Goal: Transaction & Acquisition: Purchase product/service

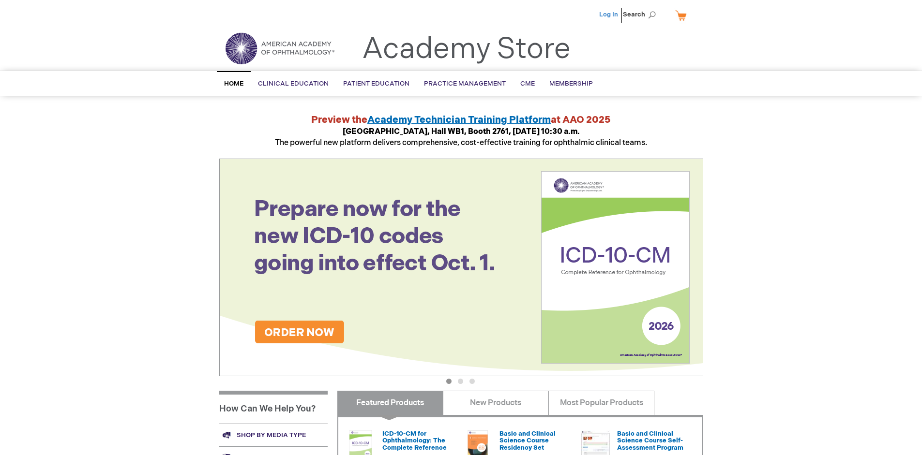
click at [609, 15] on link "Log In" at bounding box center [608, 15] width 19 height 8
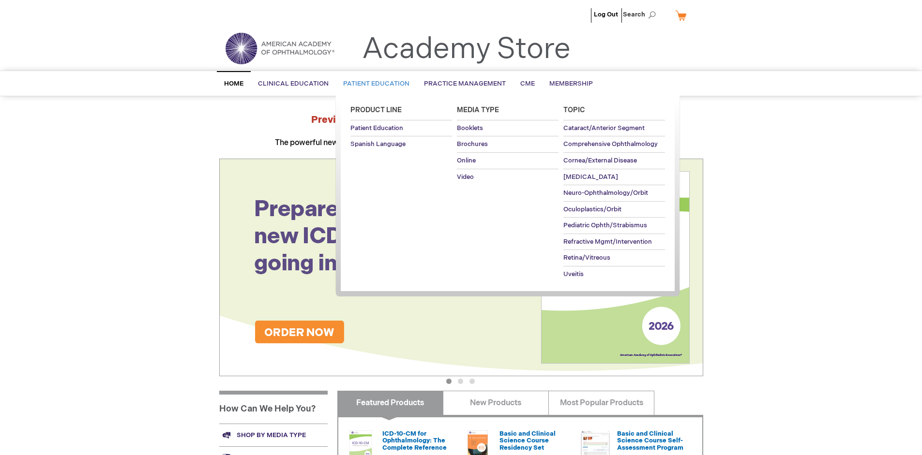
click at [373, 84] on span "Patient Education" at bounding box center [376, 84] width 66 height 8
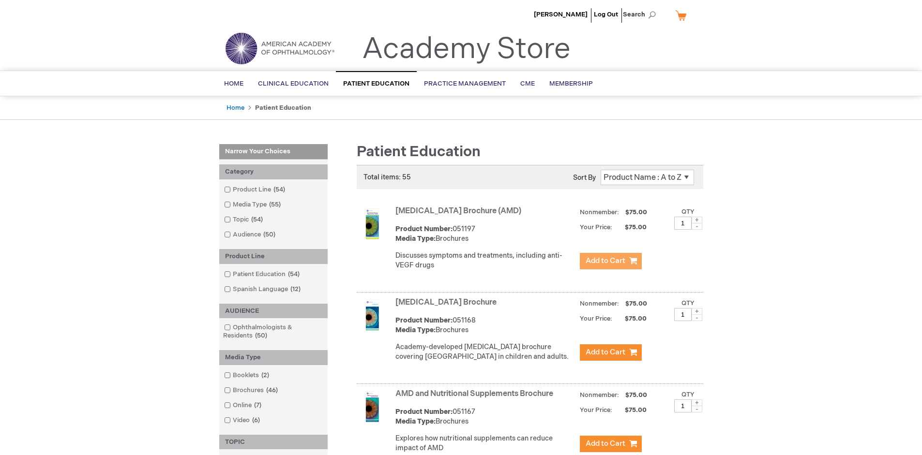
click at [610, 261] on span "Add to Cart" at bounding box center [605, 260] width 40 height 9
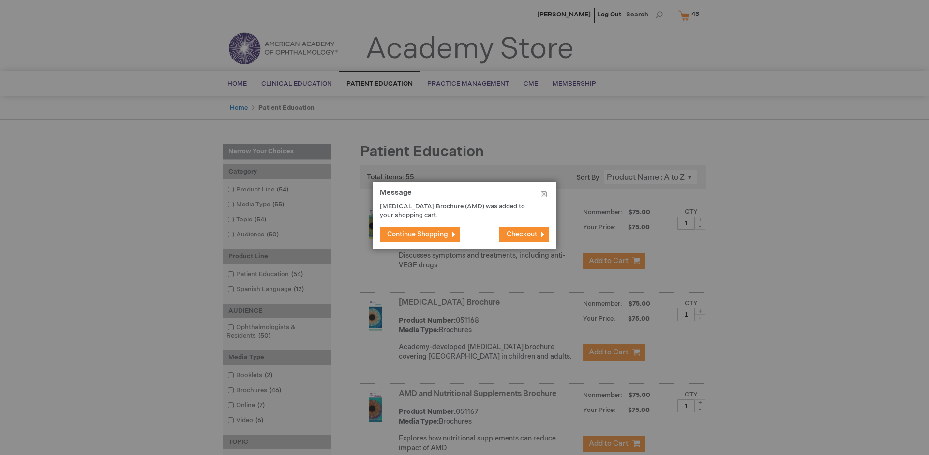
click at [417, 234] on span "Continue Shopping" at bounding box center [417, 234] width 61 height 8
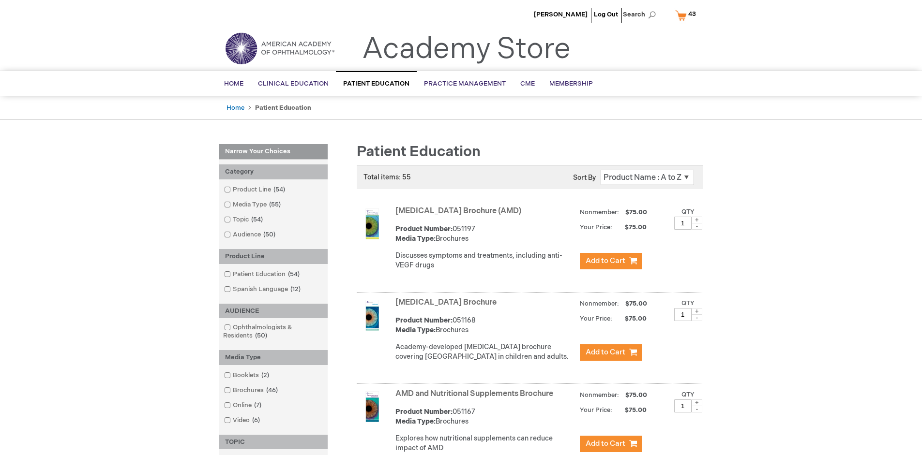
click at [476, 399] on link "AMD and Nutritional Supplements Brochure" at bounding box center [474, 393] width 158 height 9
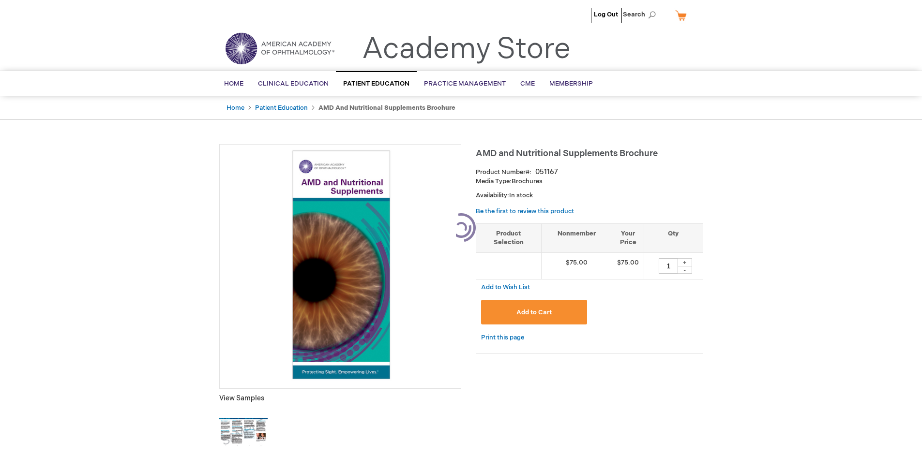
type input "1"
click at [534, 312] on span "Add to Cart" at bounding box center [533, 313] width 35 height 8
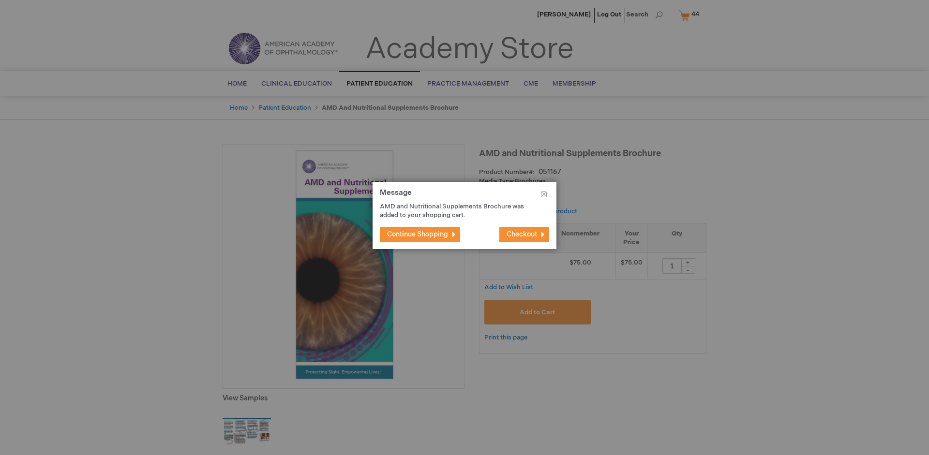
click at [417, 234] on span "Continue Shopping" at bounding box center [417, 234] width 61 height 8
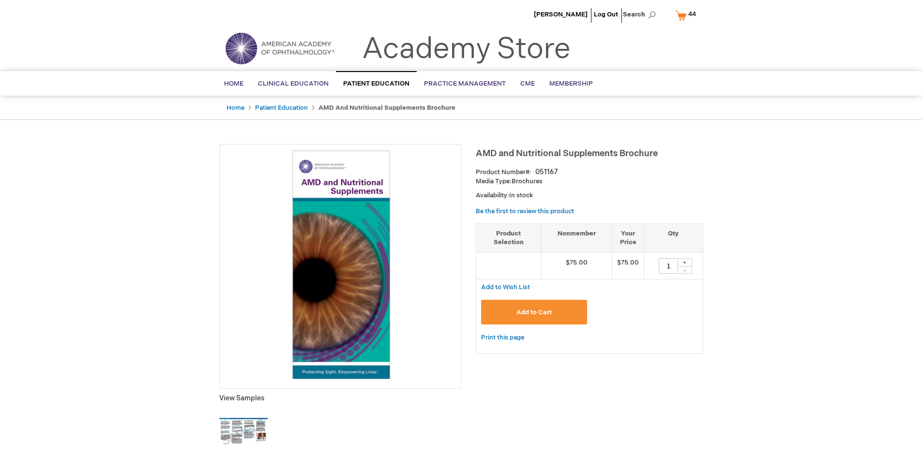
click at [687, 15] on span "44 44 items" at bounding box center [691, 14] width 11 height 12
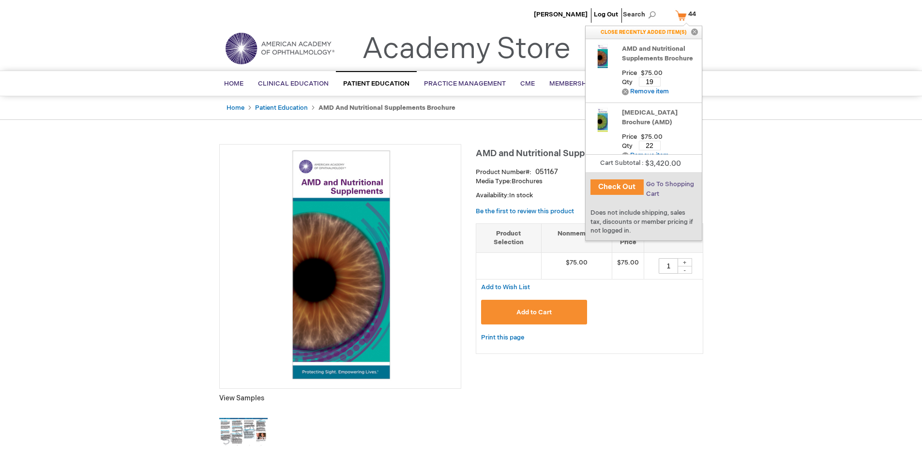
click at [669, 184] on span "Go To Shopping Cart" at bounding box center [670, 188] width 48 height 17
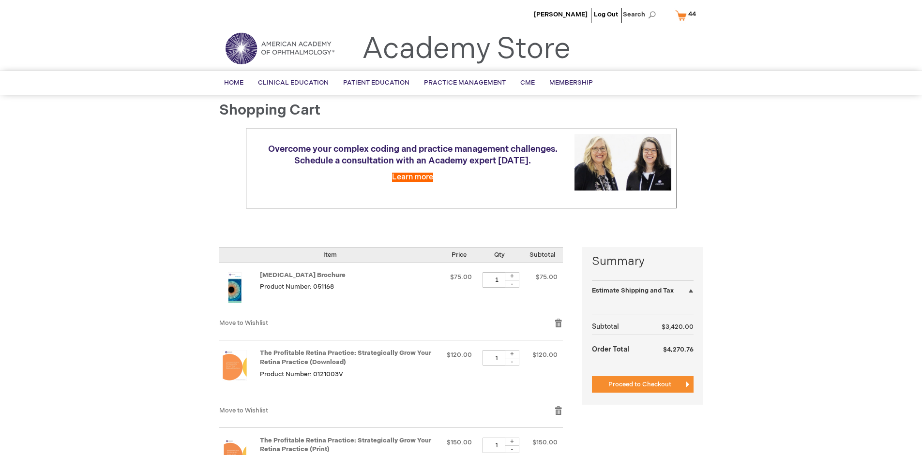
select select "US"
select select "41"
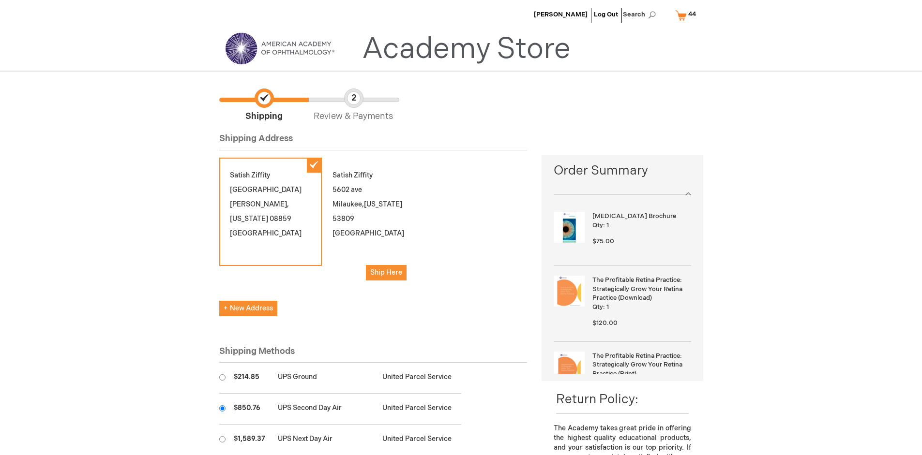
click at [222, 408] on input "radio" at bounding box center [222, 408] width 6 height 6
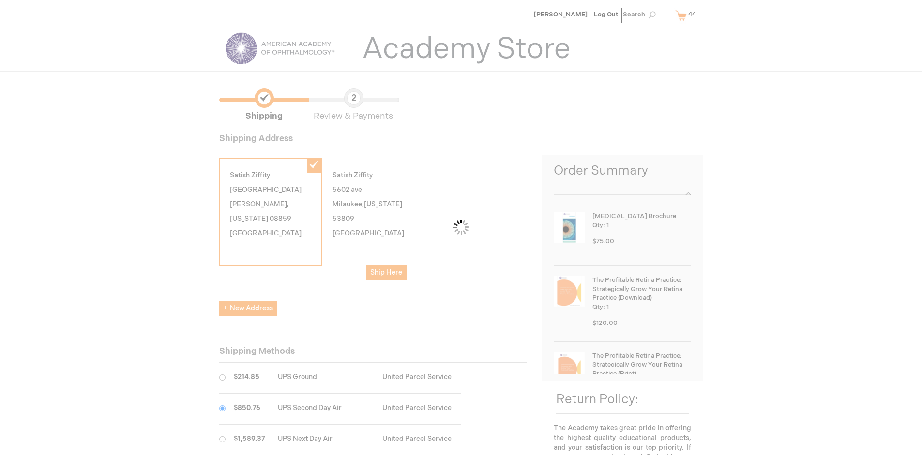
scroll to position [48, 0]
